Goal: Task Accomplishment & Management: Use online tool/utility

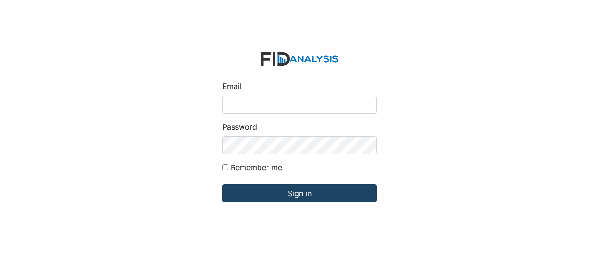
type input "[EMAIL_ADDRESS][DOMAIN_NAME]"
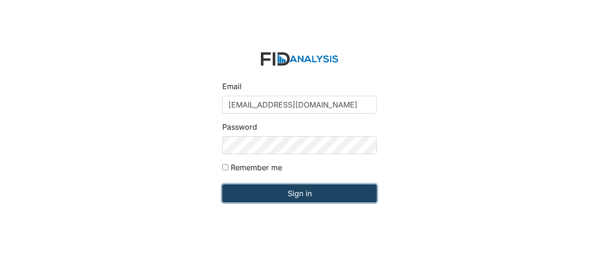
click at [244, 193] on input "Sign in" at bounding box center [299, 193] width 155 height 18
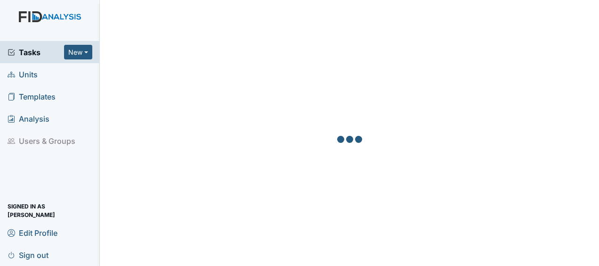
click at [41, 76] on link "Units" at bounding box center [50, 74] width 100 height 22
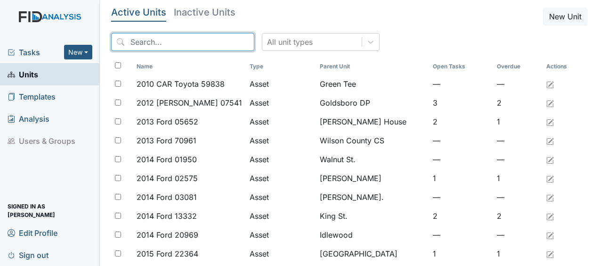
click at [164, 45] on input "search" at bounding box center [182, 42] width 143 height 18
click at [41, 75] on link "Units" at bounding box center [50, 74] width 100 height 22
click at [151, 43] on input "search" at bounding box center [182, 42] width 143 height 18
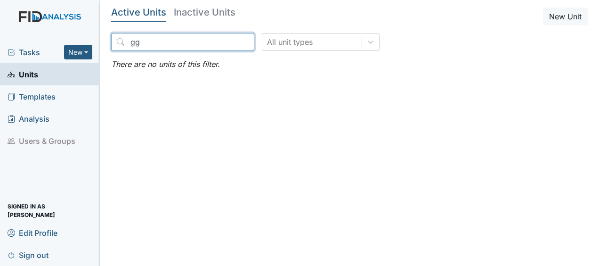
type input "g"
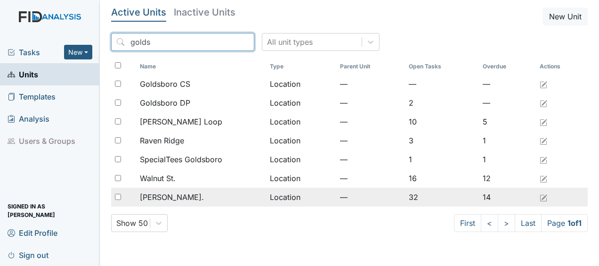
type input "golds"
click at [151, 193] on span "[PERSON_NAME]." at bounding box center [172, 196] width 64 height 11
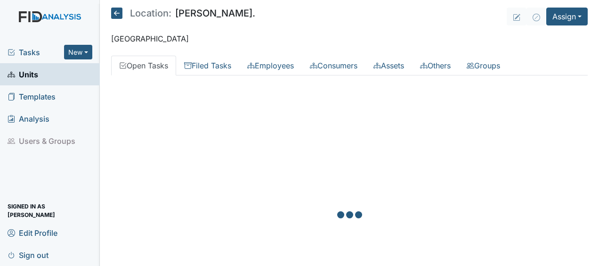
click at [151, 193] on div at bounding box center [349, 216] width 477 height 266
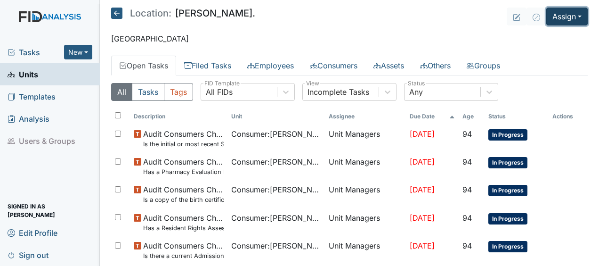
click at [560, 14] on button "Assign" at bounding box center [567, 17] width 41 height 18
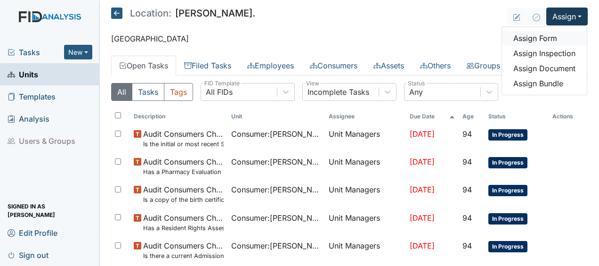
click at [529, 35] on link "Assign Form" at bounding box center [544, 38] width 85 height 15
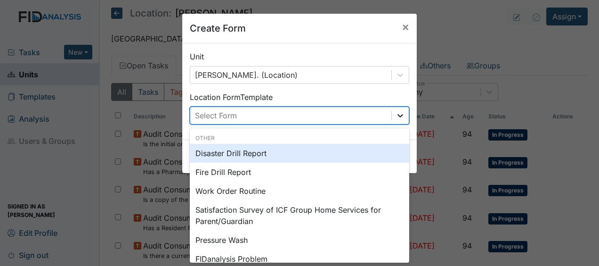
click at [396, 115] on icon at bounding box center [400, 115] width 9 height 9
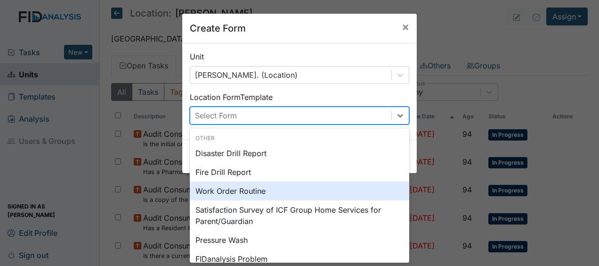
click at [236, 192] on div "Work Order Routine" at bounding box center [300, 190] width 220 height 19
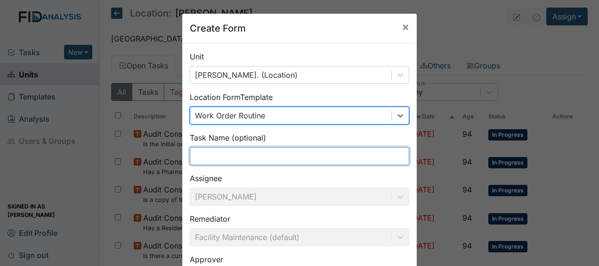
click at [212, 158] on input "text" at bounding box center [300, 156] width 220 height 18
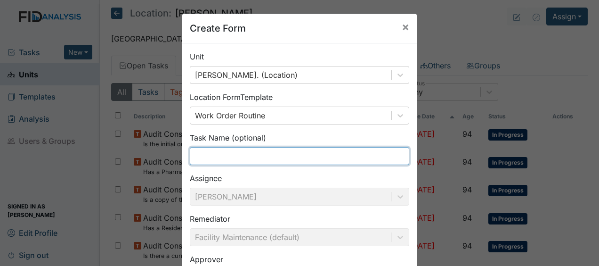
type input "cut grass"
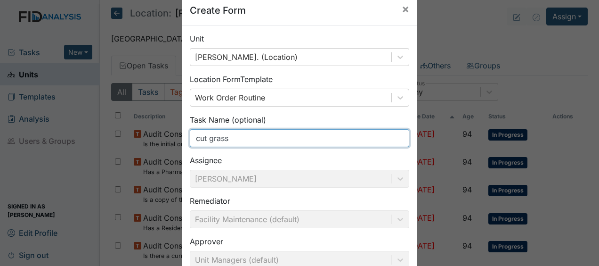
scroll to position [123, 0]
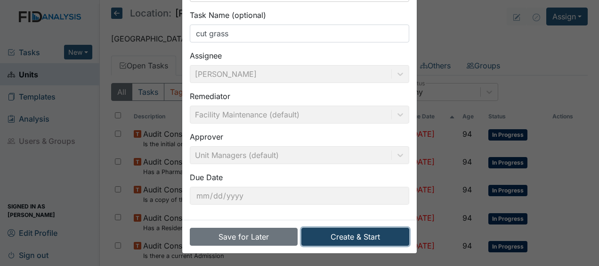
click at [335, 237] on button "Create & Start" at bounding box center [356, 237] width 108 height 18
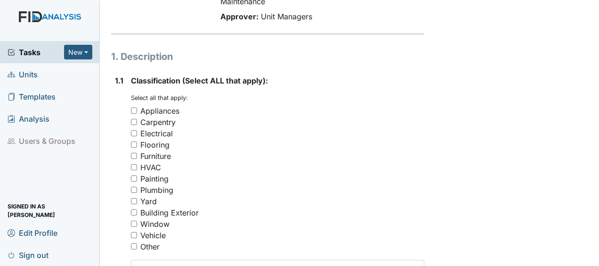
scroll to position [131, 0]
click at [135, 197] on input "Yard" at bounding box center [134, 200] width 6 height 6
checkbox input "true"
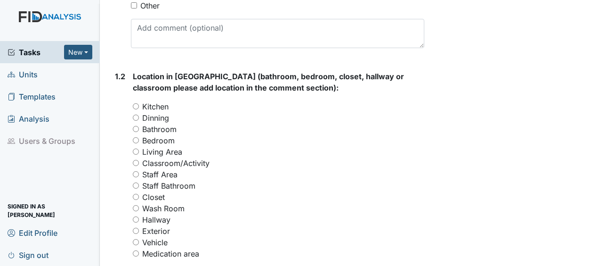
scroll to position [372, 0]
click at [136, 227] on input "Exterior" at bounding box center [136, 230] width 6 height 6
radio input "true"
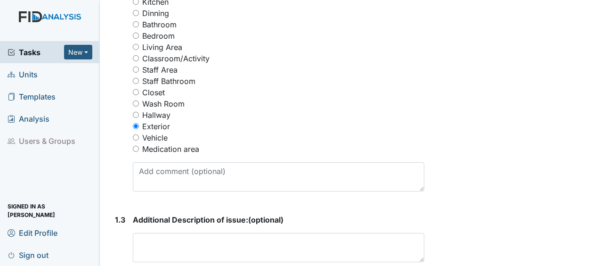
scroll to position [476, 0]
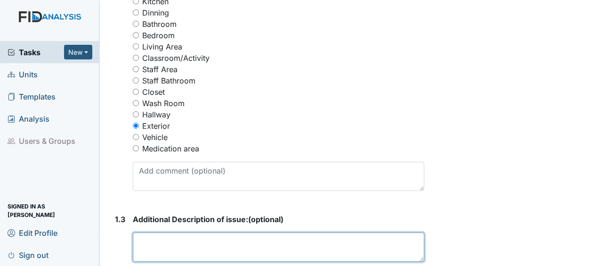
click at [142, 232] on textarea at bounding box center [279, 246] width 292 height 29
drag, startPoint x: 212, startPoint y: 219, endPoint x: 457, endPoint y: 196, distance: 245.6
click at [457, 196] on div "Form: Work Order Routine ID: #00011297 Open Autosaving... cut grass Location: W…" at bounding box center [349, 51] width 491 height 1041
type textarea "cut grass pick up limbs"
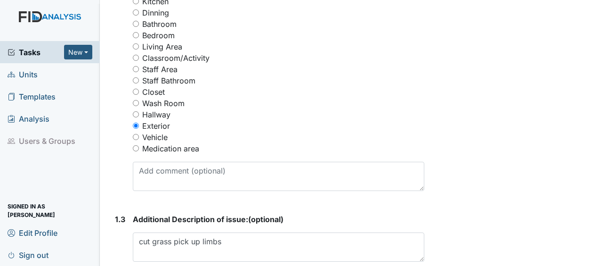
click at [457, 196] on div "Archive Task × Are you sure you want to archive this task? It will appear as in…" at bounding box center [514, 51] width 164 height 1041
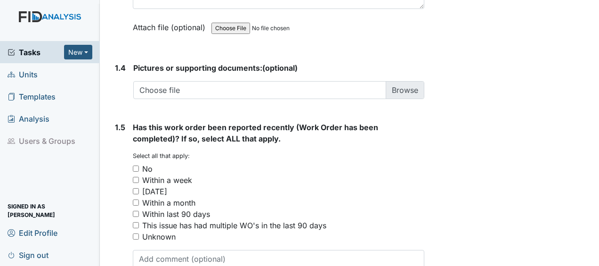
scroll to position [765, 0]
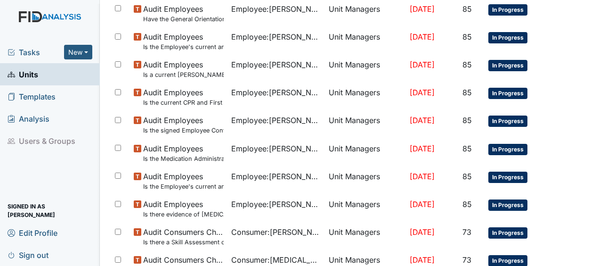
scroll to position [773, 0]
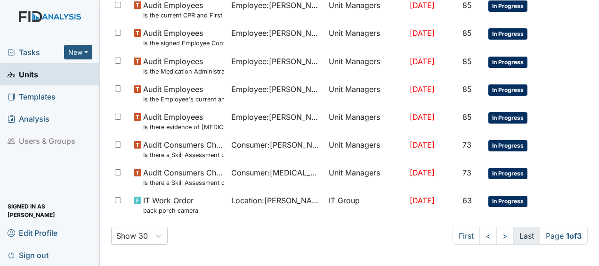
click at [520, 237] on link "Last" at bounding box center [527, 236] width 27 height 18
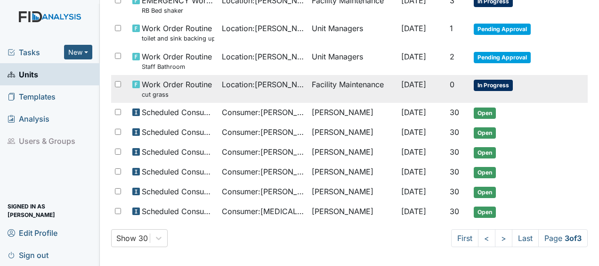
click at [363, 82] on td "Facility Maintenance" at bounding box center [353, 89] width 90 height 28
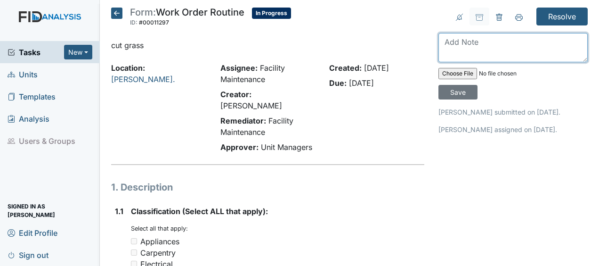
click at [457, 50] on textarea at bounding box center [513, 47] width 149 height 29
type textarea "cut grass JB"
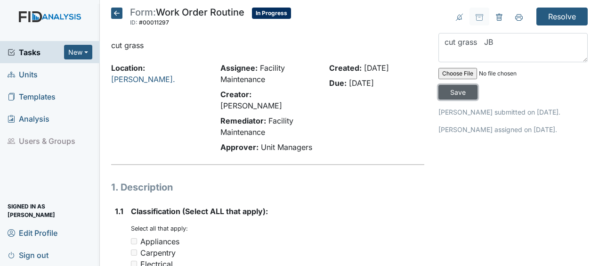
click at [458, 93] on input "Save" at bounding box center [458, 92] width 39 height 15
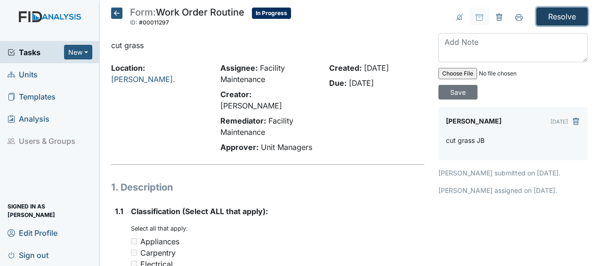
click at [551, 11] on input "Resolve" at bounding box center [562, 17] width 51 height 18
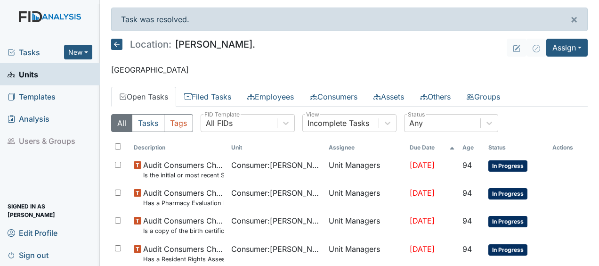
click at [120, 41] on icon at bounding box center [116, 44] width 11 height 11
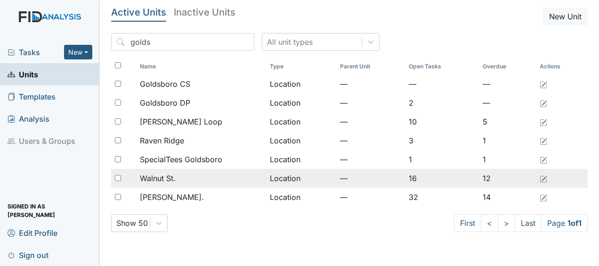
click at [180, 183] on div "Walnut St." at bounding box center [201, 177] width 122 height 11
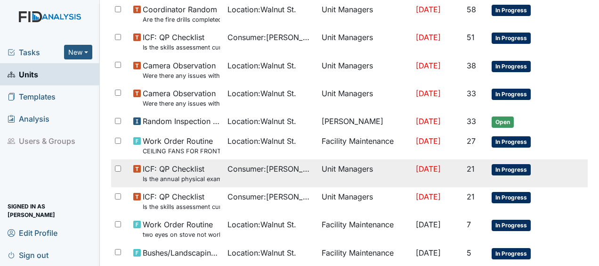
scroll to position [569, 0]
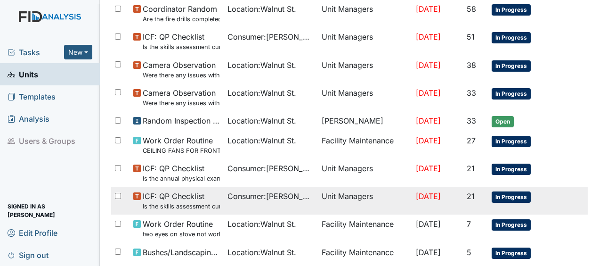
drag, startPoint x: 177, startPoint y: 220, endPoint x: 150, endPoint y: 208, distance: 29.8
click at [150, 208] on td "ICF: QP Checklist Is the skills assessment current? (document the date in the c…" at bounding box center [177, 201] width 94 height 28
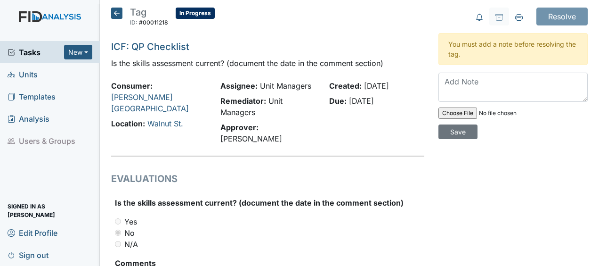
click at [117, 11] on icon at bounding box center [116, 13] width 11 height 11
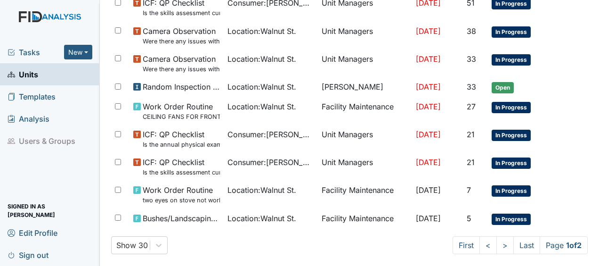
scroll to position [608, 0]
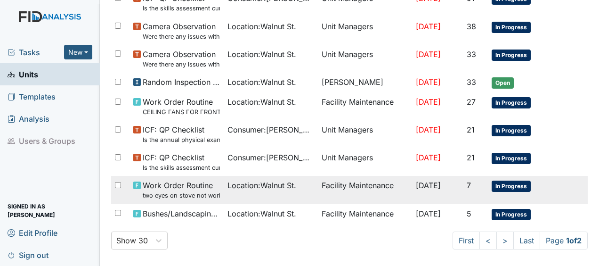
click at [249, 180] on span "Location : [GEOGRAPHIC_DATA]." at bounding box center [262, 185] width 69 height 11
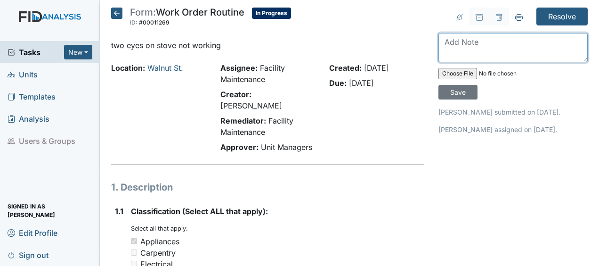
click at [439, 47] on textarea at bounding box center [513, 47] width 149 height 29
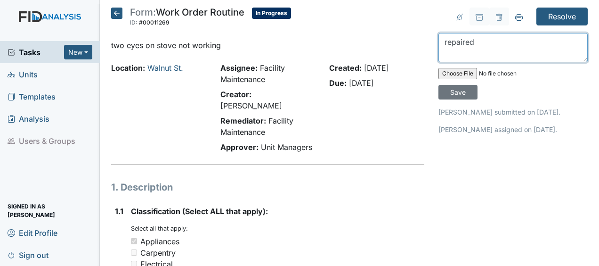
click at [482, 44] on textarea "repaired" at bounding box center [513, 47] width 149 height 29
type textarea "repaired JB"
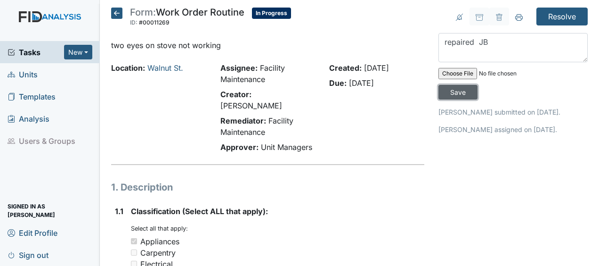
click at [459, 87] on input "Save" at bounding box center [458, 92] width 39 height 15
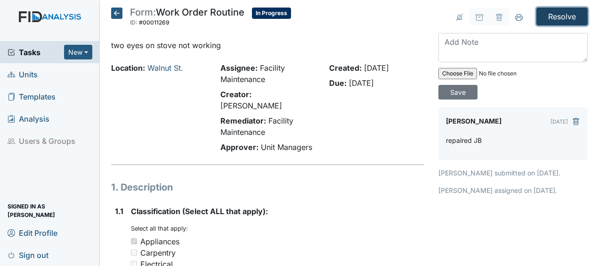
click at [546, 16] on input "Resolve" at bounding box center [562, 17] width 51 height 18
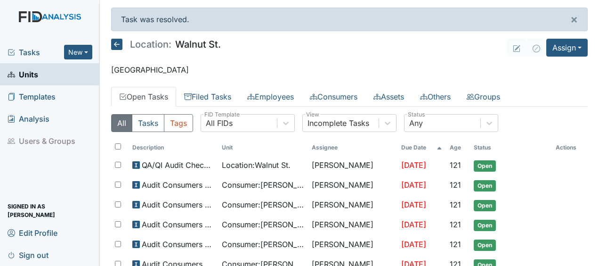
click at [546, 16] on div "Task was resolved. ×" at bounding box center [349, 20] width 477 height 24
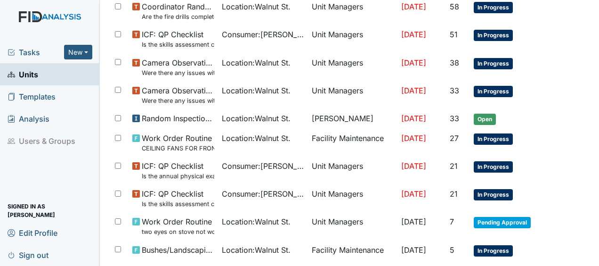
scroll to position [639, 0]
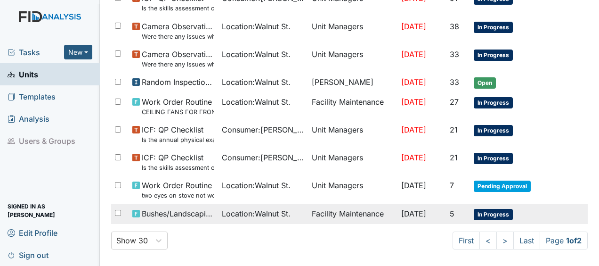
click at [401, 210] on span "Aug 24, 2025" at bounding box center [413, 213] width 25 height 9
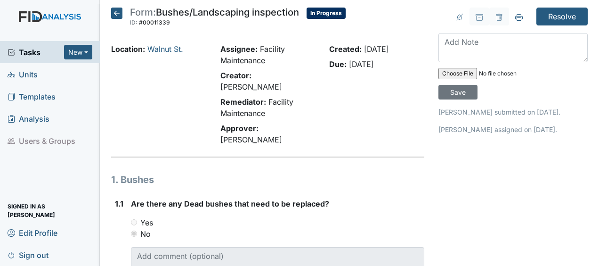
click at [118, 16] on icon at bounding box center [116, 13] width 11 height 11
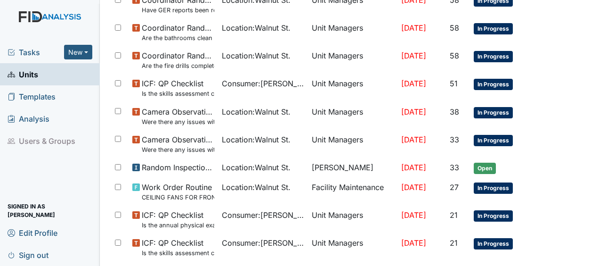
scroll to position [608, 0]
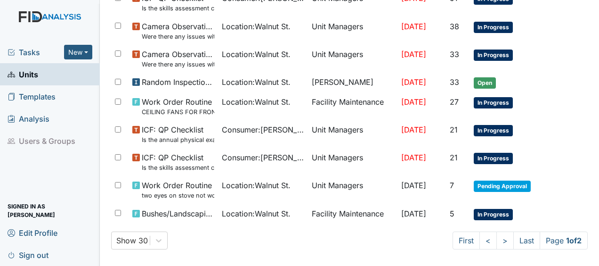
drag, startPoint x: 516, startPoint y: 231, endPoint x: 417, endPoint y: 222, distance: 100.3
click at [519, 237] on link "Last" at bounding box center [527, 240] width 27 height 18
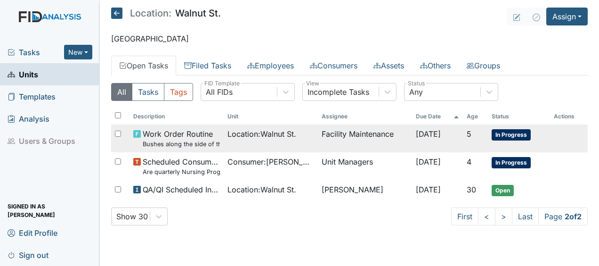
click at [346, 131] on td "Facility Maintenance" at bounding box center [365, 138] width 94 height 28
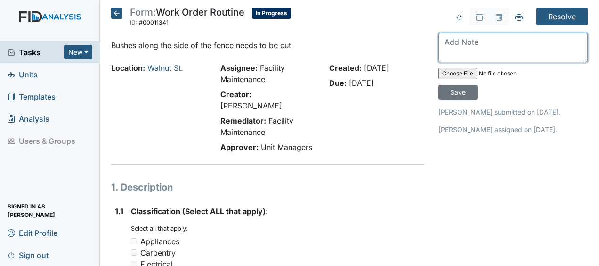
click at [444, 46] on textarea at bounding box center [513, 47] width 149 height 29
type textarea "trimmed bushes next to driveway JB"
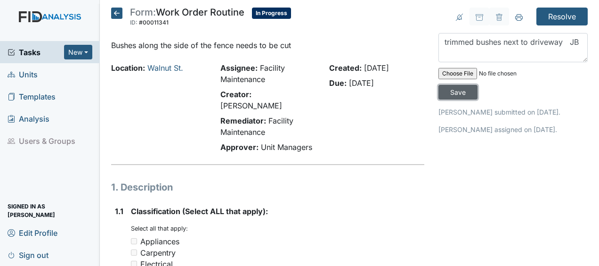
click at [460, 92] on input "Save" at bounding box center [458, 92] width 39 height 15
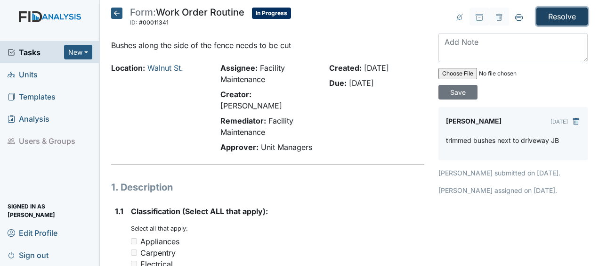
click at [549, 16] on input "Resolve" at bounding box center [562, 17] width 51 height 18
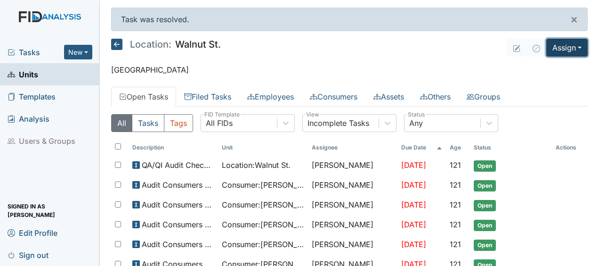
click at [556, 43] on button "Assign" at bounding box center [567, 48] width 41 height 18
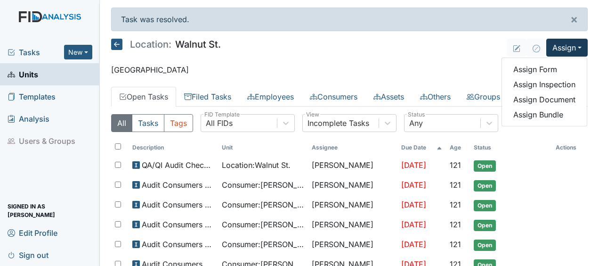
drag, startPoint x: 534, startPoint y: 71, endPoint x: 497, endPoint y: 45, distance: 45.1
click at [497, 45] on header "Location: Walnut St. Assign Assign Form Assign Inspection Assign Document Assig…" at bounding box center [349, 48] width 477 height 18
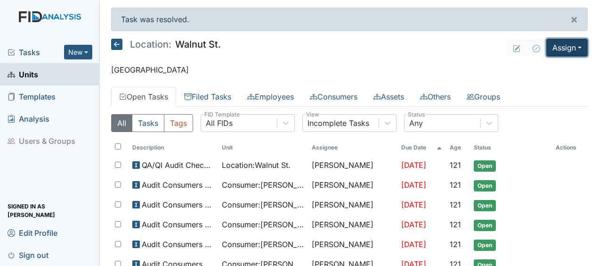
click at [556, 49] on button "Assign" at bounding box center [567, 48] width 41 height 18
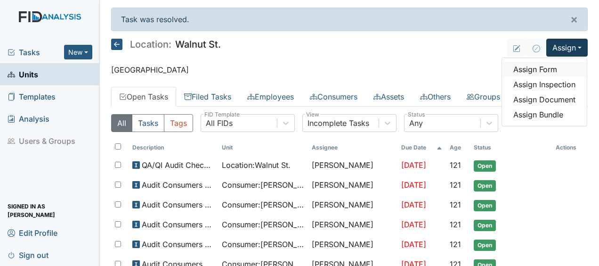
click at [549, 69] on link "Assign Form" at bounding box center [544, 69] width 85 height 15
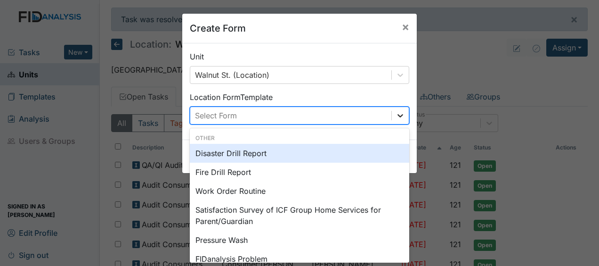
click at [399, 113] on icon at bounding box center [400, 115] width 9 height 9
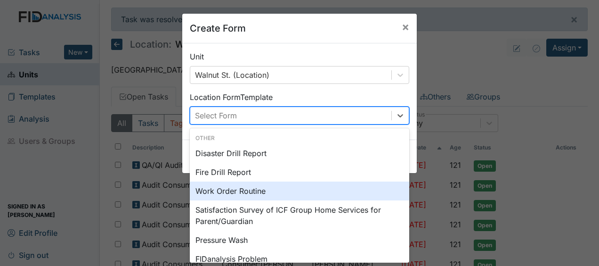
click at [278, 188] on div "Work Order Routine" at bounding box center [300, 190] width 220 height 19
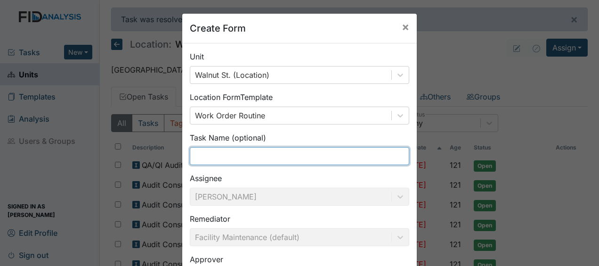
click at [333, 158] on input "text" at bounding box center [300, 156] width 220 height 18
type input "cut grass"
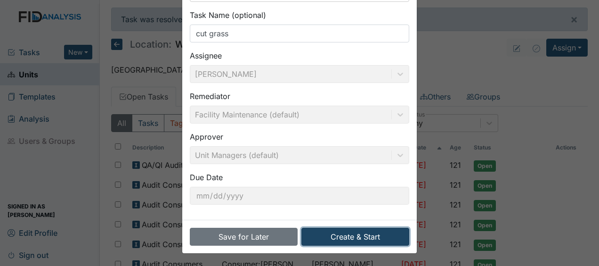
click at [341, 233] on button "Create & Start" at bounding box center [356, 237] width 108 height 18
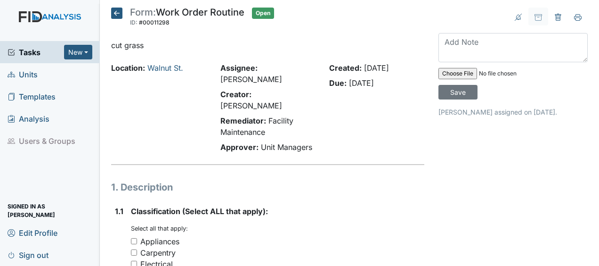
click at [341, 247] on div "Carpentry" at bounding box center [278, 252] width 294 height 11
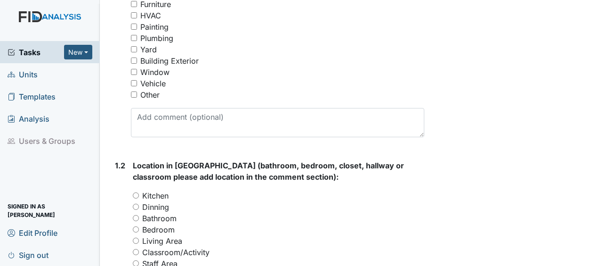
scroll to position [283, 0]
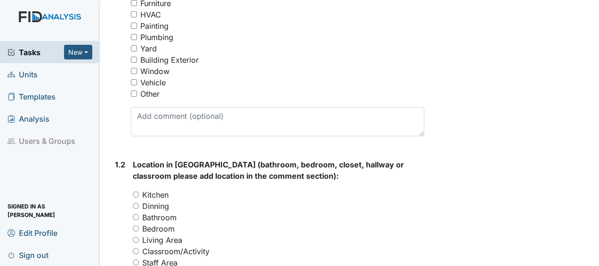
click at [135, 45] on input "Yard" at bounding box center [134, 48] width 6 height 6
checkbox input "true"
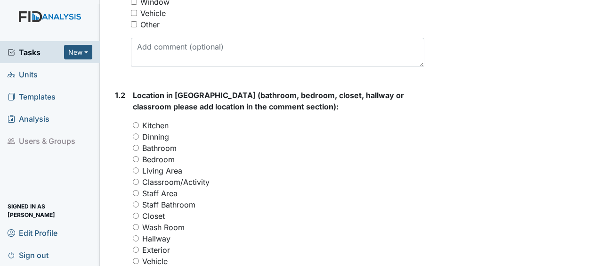
scroll to position [353, 0]
drag, startPoint x: 137, startPoint y: 224, endPoint x: 256, endPoint y: 243, distance: 121.2
click at [256, 255] on div "Vehicle" at bounding box center [279, 260] width 292 height 11
click at [134, 244] on div "Exterior" at bounding box center [279, 249] width 292 height 11
click at [135, 246] on input "Exterior" at bounding box center [136, 249] width 6 height 6
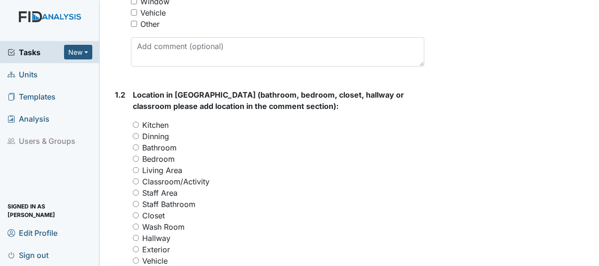
radio input "true"
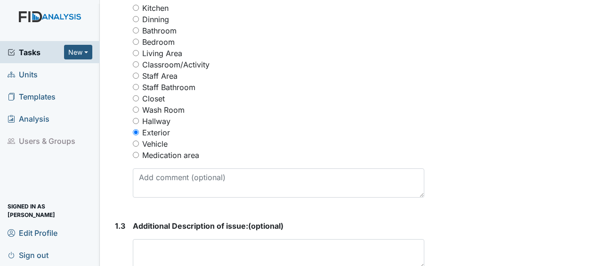
scroll to position [470, 0]
click at [154, 238] on textarea at bounding box center [279, 252] width 292 height 29
click at [144, 221] on span "Additional Description of issue:" at bounding box center [190, 225] width 115 height 9
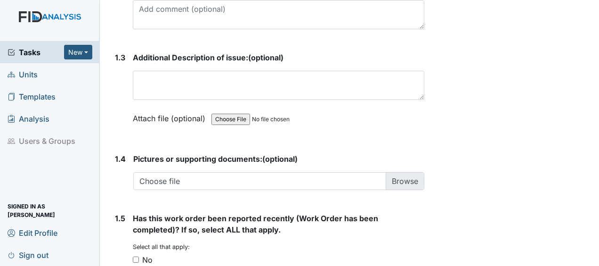
scroll to position [703, 0]
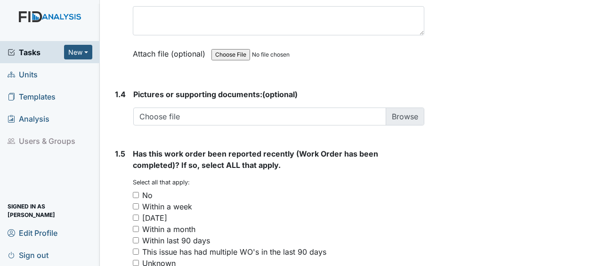
click at [114, 107] on div "1.4 Pictures or supporting documents: (optional) Choose file You can upload .pd…" at bounding box center [267, 111] width 313 height 44
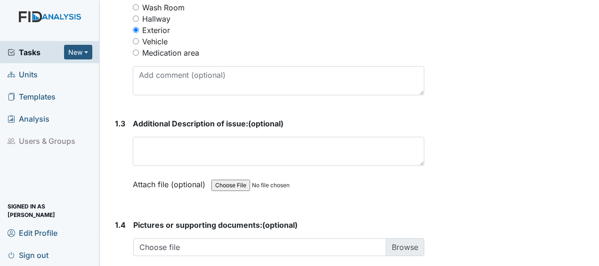
scroll to position [573, 0]
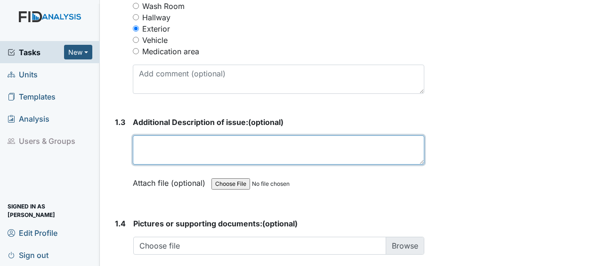
click at [139, 135] on textarea at bounding box center [279, 149] width 292 height 29
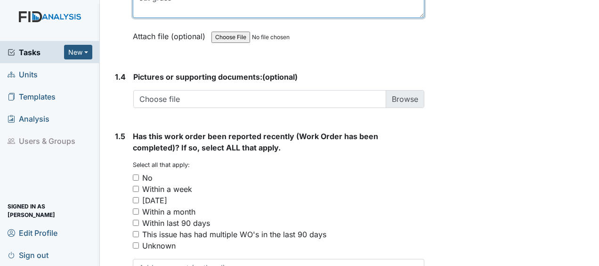
scroll to position [765, 0]
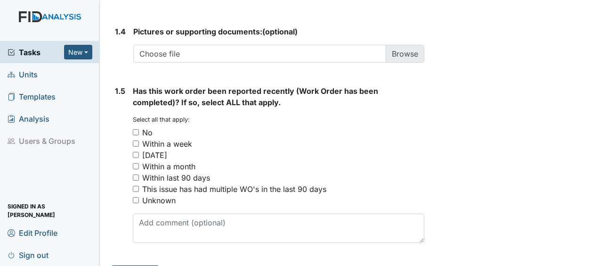
type textarea "cut grass"
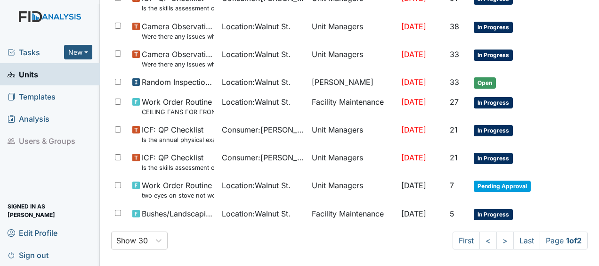
scroll to position [636, 0]
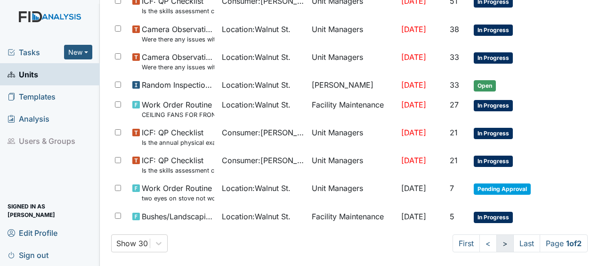
click at [497, 237] on link ">" at bounding box center [505, 243] width 17 height 18
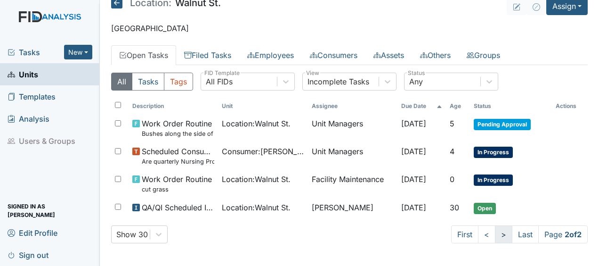
scroll to position [40, 0]
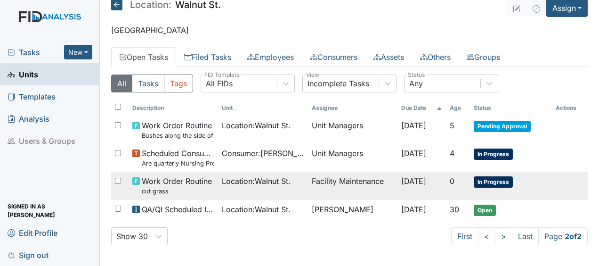
click at [348, 178] on td "Facility Maintenance" at bounding box center [353, 186] width 90 height 28
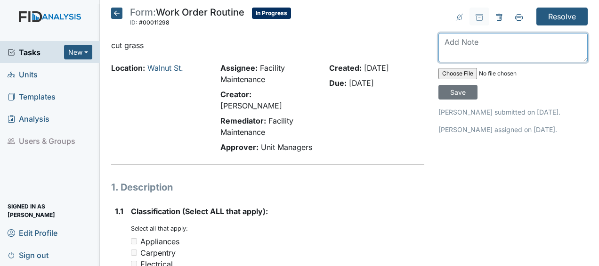
click at [442, 48] on textarea at bounding box center [513, 47] width 149 height 29
type textarea "cut grass JB"
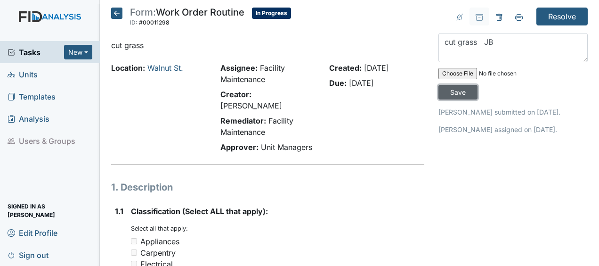
click at [451, 88] on input "Save" at bounding box center [458, 92] width 39 height 15
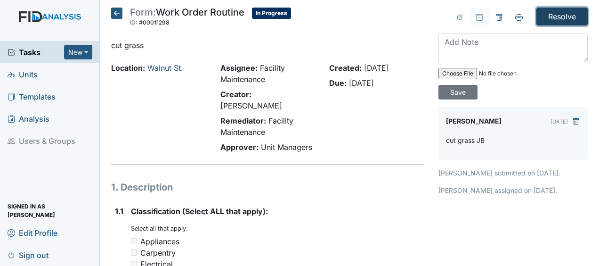
click at [562, 16] on input "Resolve" at bounding box center [562, 17] width 51 height 18
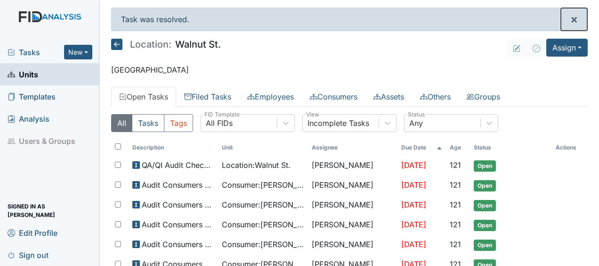
click at [562, 16] on button "×" at bounding box center [574, 19] width 26 height 23
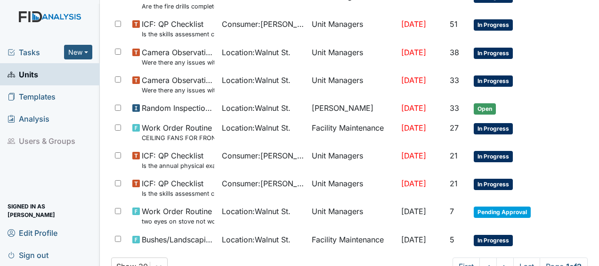
scroll to position [608, 0]
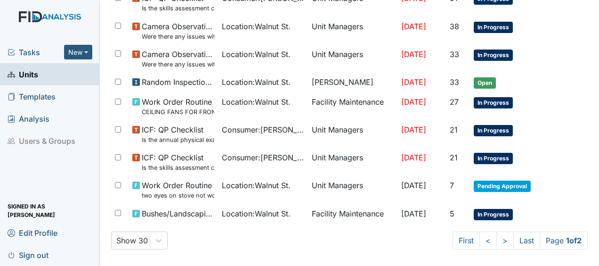
drag, startPoint x: 496, startPoint y: 235, endPoint x: 405, endPoint y: 231, distance: 91.0
click at [405, 231] on div "Show 30 First < > Last Page 1 of 2" at bounding box center [349, 240] width 477 height 18
click at [497, 234] on link ">" at bounding box center [505, 240] width 17 height 18
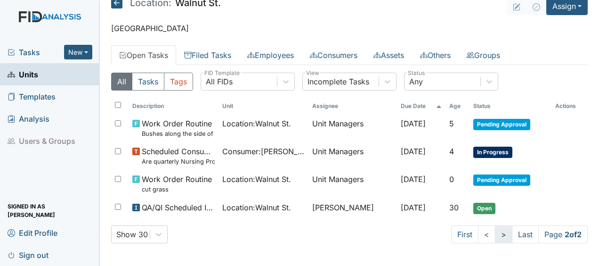
scroll to position [9, 0]
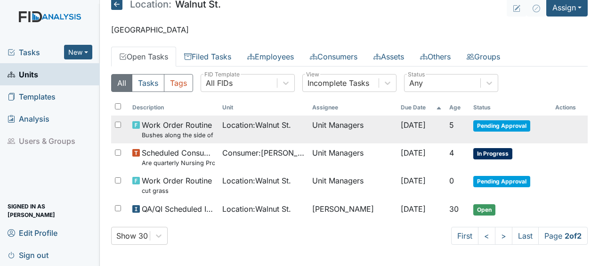
drag, startPoint x: 446, startPoint y: 129, endPoint x: 455, endPoint y: 124, distance: 10.1
click at [446, 129] on td "5" at bounding box center [458, 129] width 24 height 28
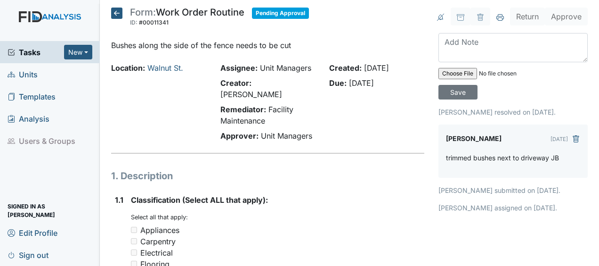
click at [302, 27] on h5 "Form: Work Order Routine ID: #00011341 Pending Approval Autosaving..." at bounding box center [210, 18] width 198 height 21
click at [116, 14] on icon at bounding box center [116, 13] width 11 height 11
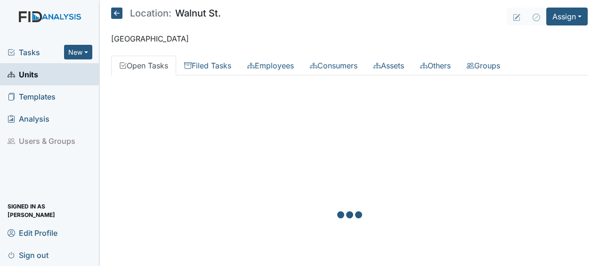
click at [116, 14] on icon at bounding box center [116, 13] width 11 height 11
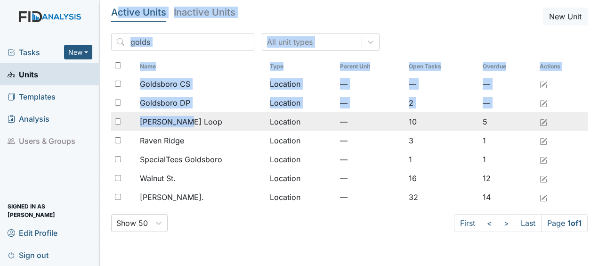
drag, startPoint x: 0, startPoint y: 0, endPoint x: 188, endPoint y: 114, distance: 219.2
click at [188, 114] on div "Active Units Inactive Units New Unit golds All unit types Name Type Parent Unit…" at bounding box center [349, 124] width 477 height 232
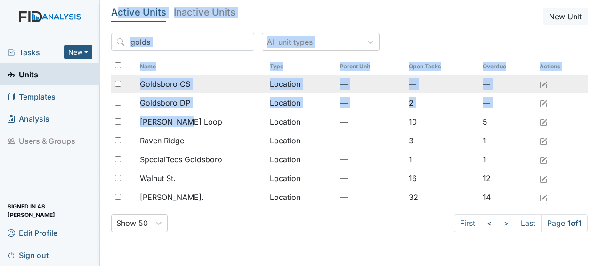
click at [179, 85] on span "Goldsboro CS" at bounding box center [165, 83] width 50 height 11
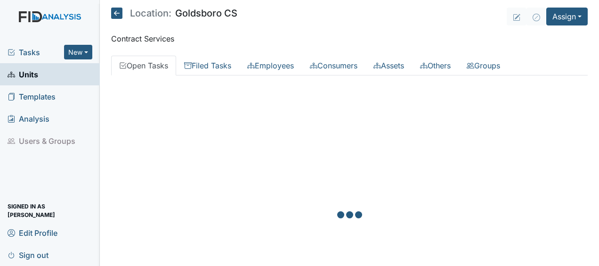
click at [179, 85] on div at bounding box center [349, 216] width 477 height 266
drag, startPoint x: 0, startPoint y: 0, endPoint x: 179, endPoint y: 85, distance: 197.9
click at [179, 85] on div at bounding box center [349, 216] width 477 height 266
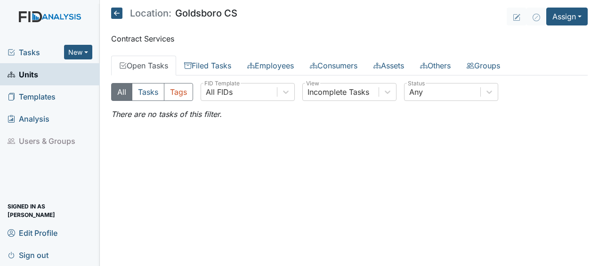
click at [119, 10] on icon at bounding box center [116, 13] width 11 height 11
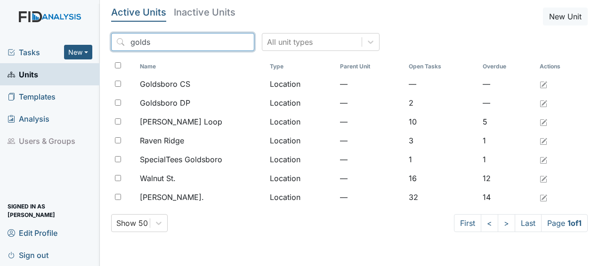
click at [226, 42] on input "golds" at bounding box center [182, 42] width 143 height 18
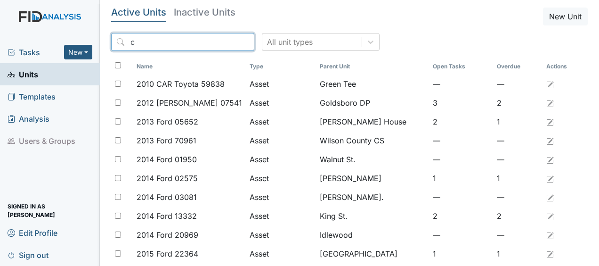
click at [226, 42] on input "c" at bounding box center [182, 42] width 143 height 18
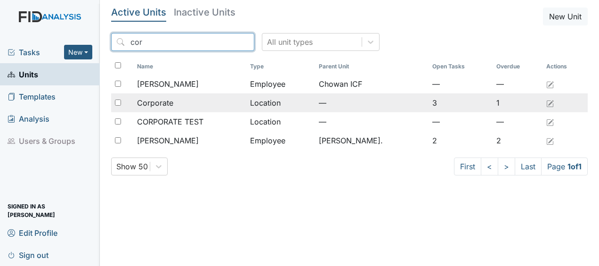
type input "cor"
click at [155, 101] on span "Corporate" at bounding box center [155, 102] width 36 height 11
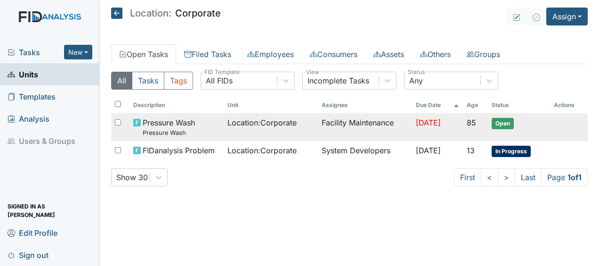
click at [175, 121] on span "Pressure Wash Pressure Wash" at bounding box center [169, 127] width 52 height 20
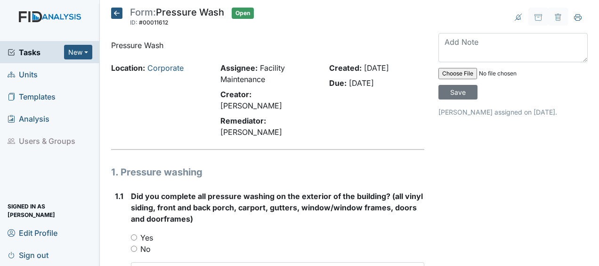
click at [118, 14] on icon at bounding box center [116, 13] width 11 height 11
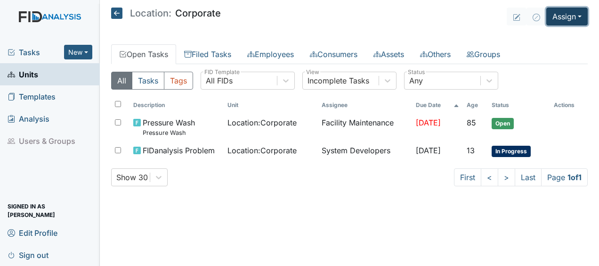
click at [559, 16] on button "Assign" at bounding box center [567, 17] width 41 height 18
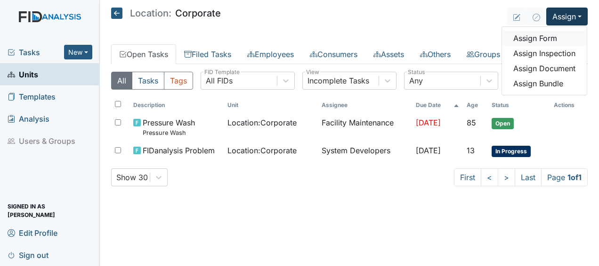
click at [545, 40] on link "Assign Form" at bounding box center [544, 38] width 85 height 15
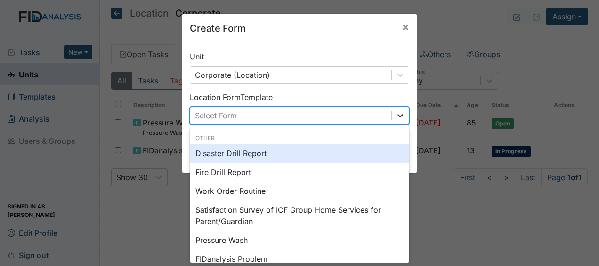
click at [398, 116] on icon at bounding box center [401, 115] width 6 height 3
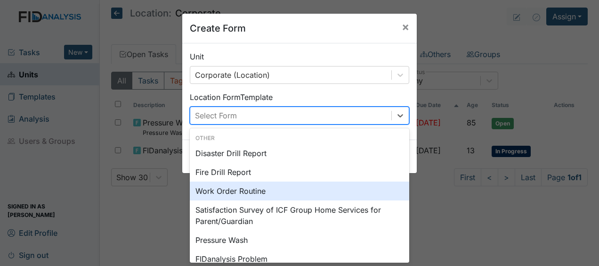
click at [265, 189] on div "Work Order Routine" at bounding box center [300, 190] width 220 height 19
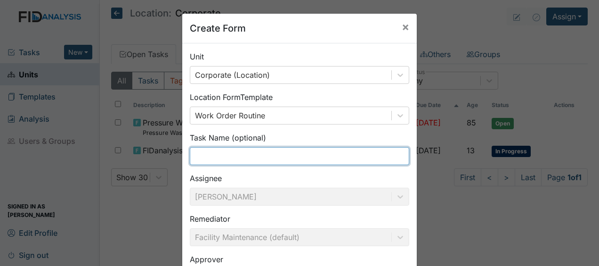
click at [237, 160] on input "text" at bounding box center [300, 156] width 220 height 18
type input "cut grass"
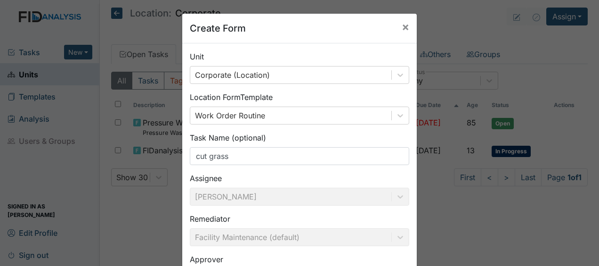
click at [238, 218] on div "Remediator Facility Maintenance (default)" at bounding box center [300, 229] width 220 height 33
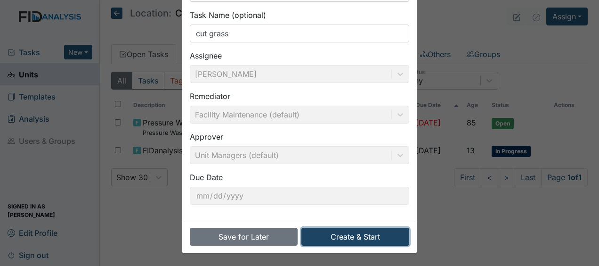
click at [329, 235] on button "Create & Start" at bounding box center [356, 237] width 108 height 18
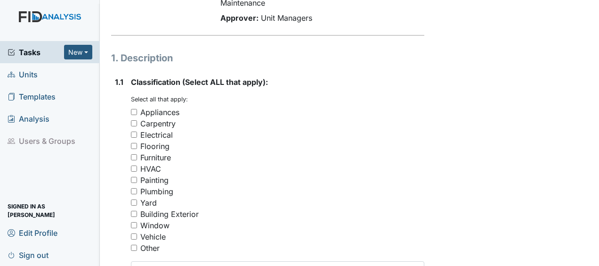
scroll to position [131, 0]
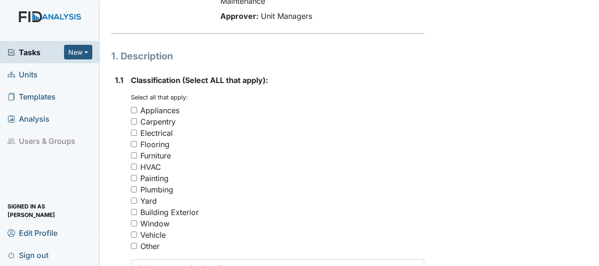
click at [134, 197] on input "Yard" at bounding box center [134, 200] width 6 height 6
checkbox input "true"
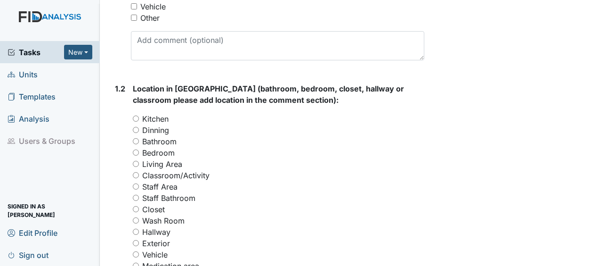
scroll to position [360, 0]
click at [136, 239] on input "Exterior" at bounding box center [136, 242] width 6 height 6
radio input "true"
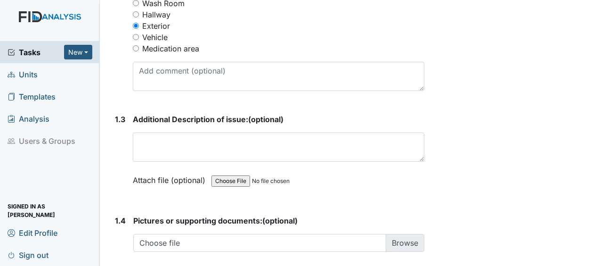
scroll to position [563, 0]
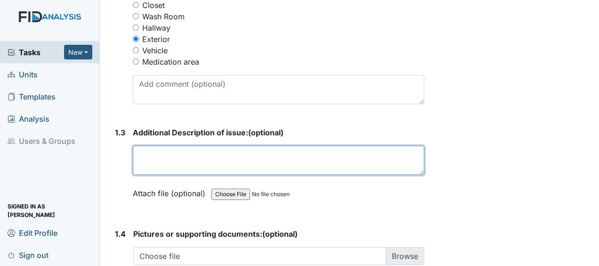
click at [154, 146] on textarea at bounding box center [279, 160] width 292 height 29
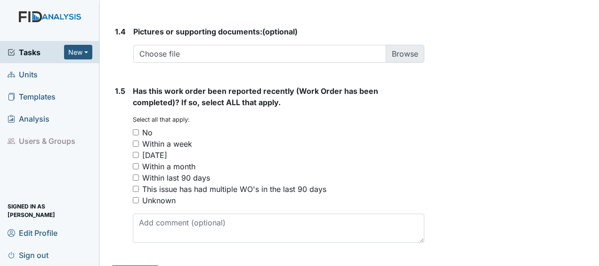
type textarea "cut grass"
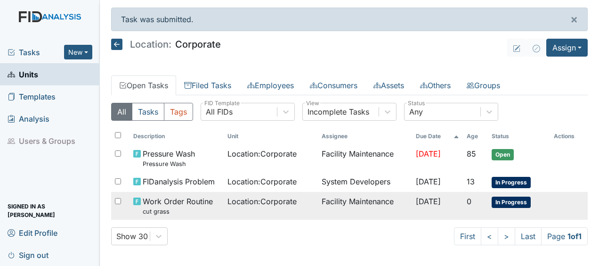
click at [207, 204] on span "Work Order Routine cut grass" at bounding box center [178, 206] width 70 height 20
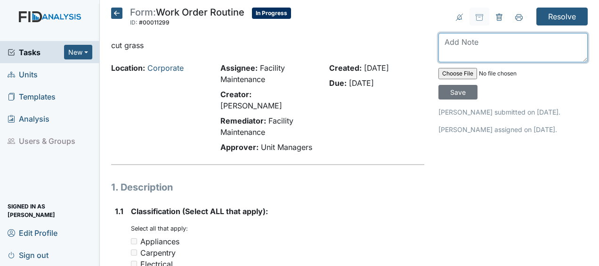
click at [452, 50] on textarea at bounding box center [513, 47] width 149 height 29
type textarea "cut grass JB"
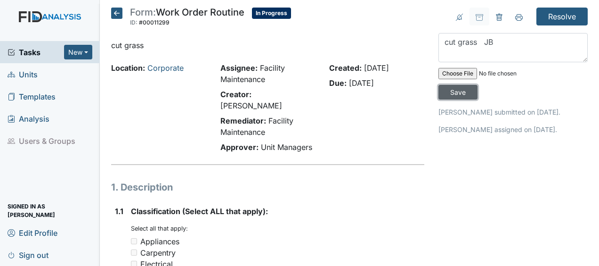
click at [456, 90] on input "Save" at bounding box center [458, 92] width 39 height 15
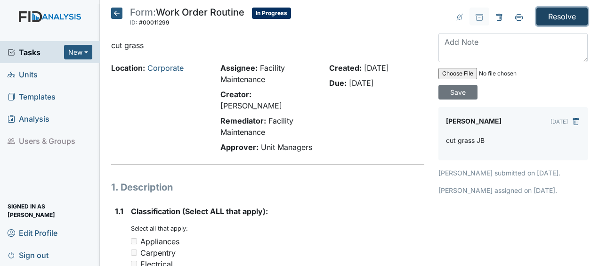
click at [565, 15] on input "Resolve" at bounding box center [562, 17] width 51 height 18
